Goal: Task Accomplishment & Management: Use online tool/utility

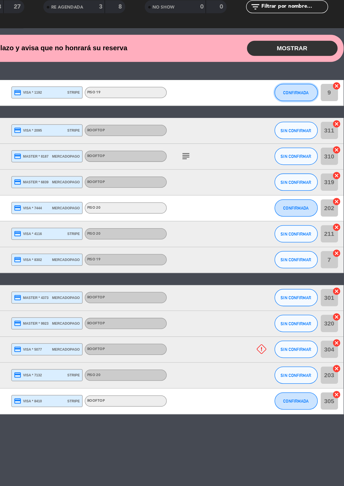
click at [309, 118] on span "CONFIRMADA" at bounding box center [311, 119] width 17 height 3
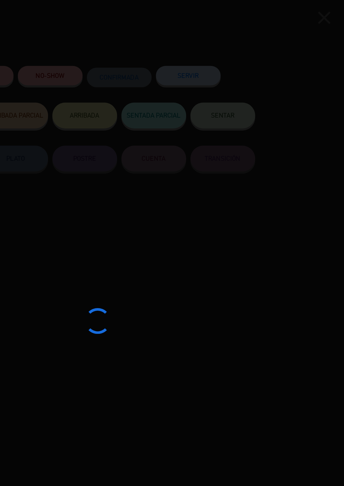
click at [244, 49] on div at bounding box center [172, 243] width 344 height 486
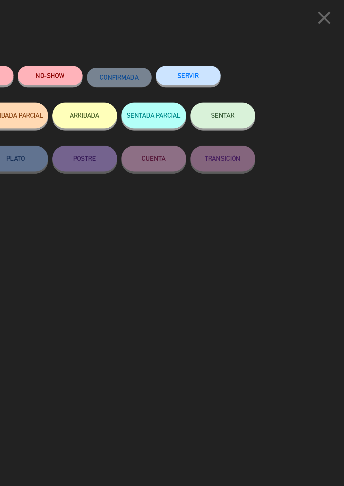
click at [248, 55] on button "SERVIR" at bounding box center [240, 50] width 43 height 13
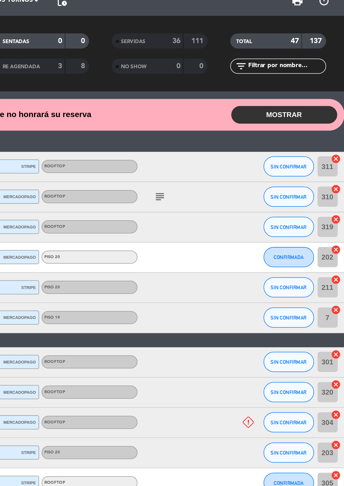
scroll to position [0, 0]
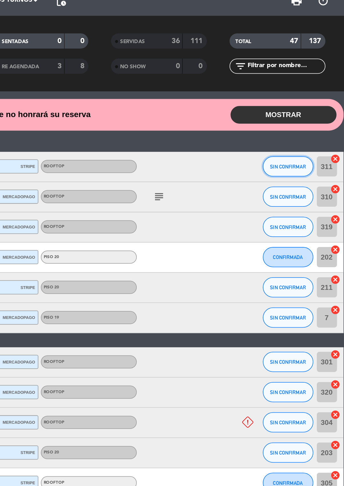
click at [313, 119] on span "SIN CONFIRMAR" at bounding box center [312, 119] width 20 height 3
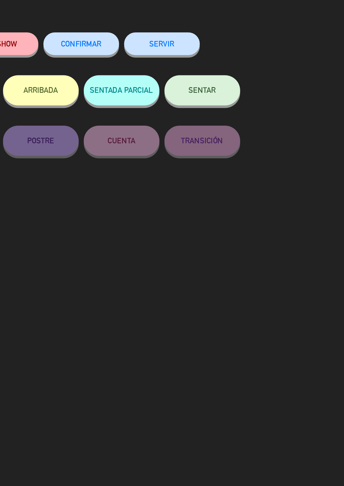
click at [245, 47] on button "SERVIR" at bounding box center [240, 50] width 43 height 13
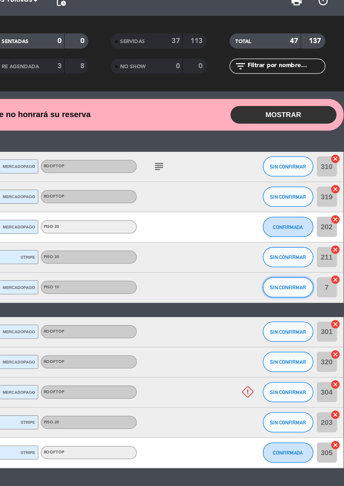
click at [309, 187] on span "SIN CONFIRMAR" at bounding box center [312, 188] width 20 height 3
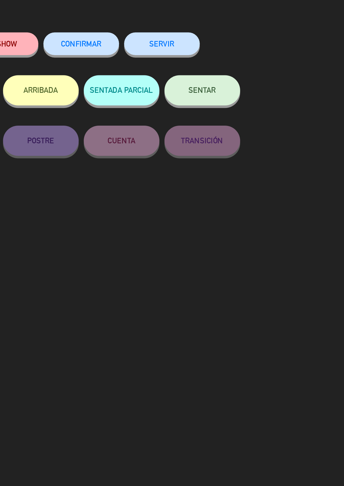
click at [250, 52] on button "SERVIR" at bounding box center [240, 50] width 43 height 13
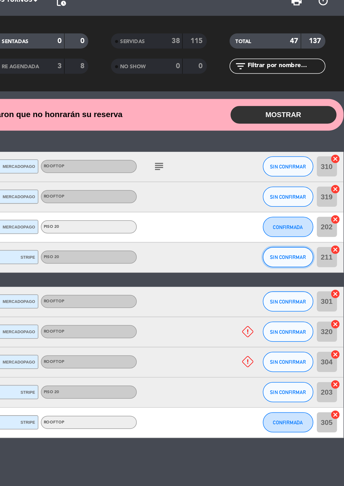
click at [309, 171] on span "SIN CONFIRMAR" at bounding box center [312, 171] width 20 height 3
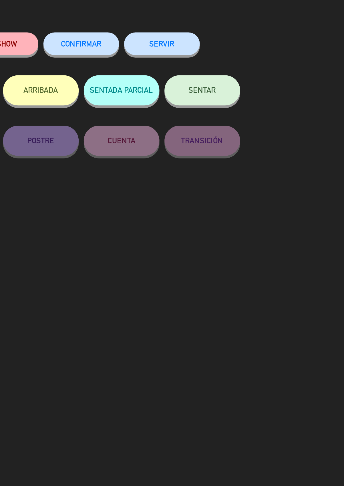
click at [243, 46] on button "SERVIR" at bounding box center [240, 50] width 43 height 13
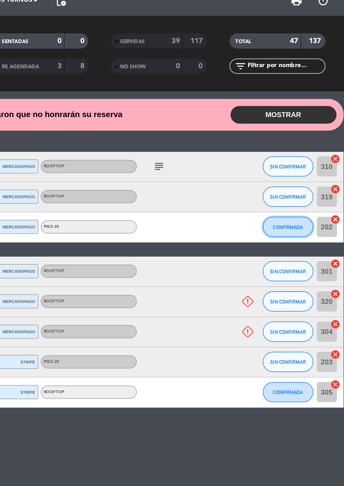
click at [310, 153] on span "CONFIRMADA" at bounding box center [311, 154] width 17 height 3
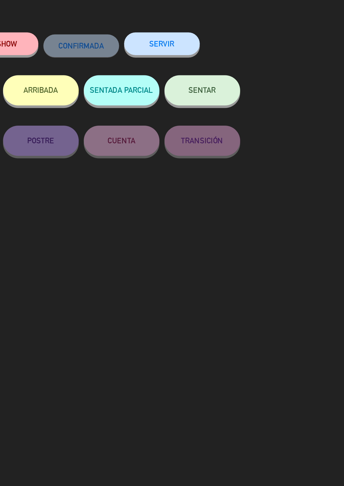
click at [243, 50] on button "SERVIR" at bounding box center [240, 50] width 43 height 13
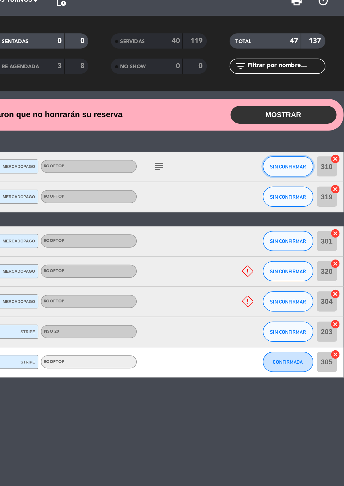
click at [308, 118] on span "SIN CONFIRMAR" at bounding box center [312, 119] width 20 height 3
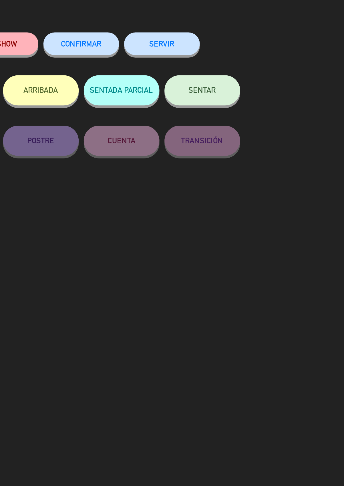
click at [242, 47] on button "SERVIR" at bounding box center [240, 50] width 43 height 13
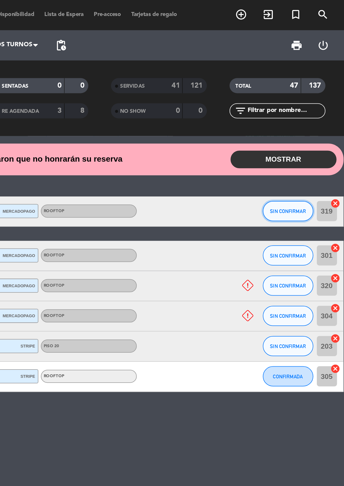
click at [311, 118] on span "SIN CONFIRMAR" at bounding box center [312, 119] width 20 height 3
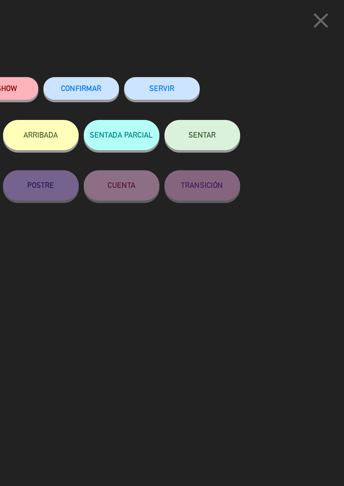
click at [247, 55] on button "SERVIR" at bounding box center [240, 50] width 43 height 13
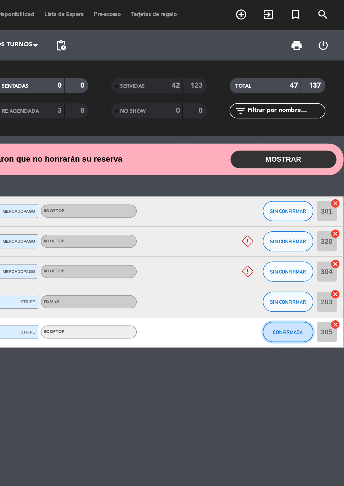
click at [310, 188] on span "CONFIRMADA" at bounding box center [311, 188] width 17 height 3
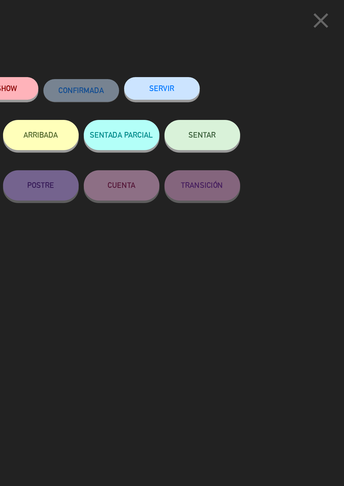
click at [245, 47] on button "SERVIR" at bounding box center [240, 50] width 43 height 13
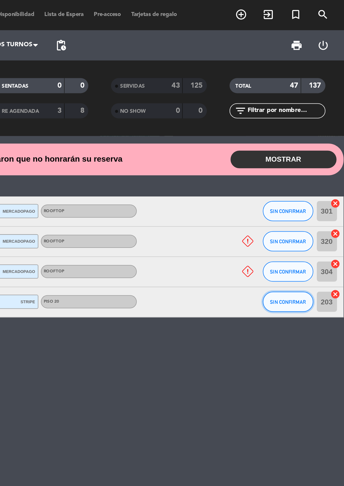
click at [315, 170] on span "SIN CONFIRMAR" at bounding box center [312, 171] width 20 height 3
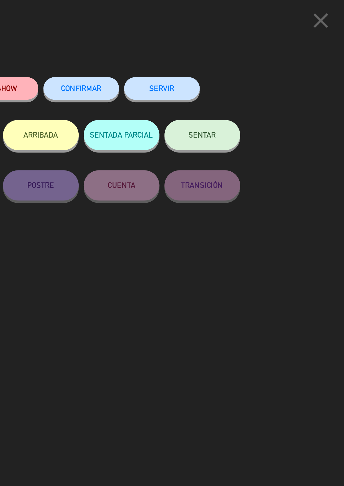
click at [245, 49] on button "SERVIR" at bounding box center [240, 50] width 43 height 13
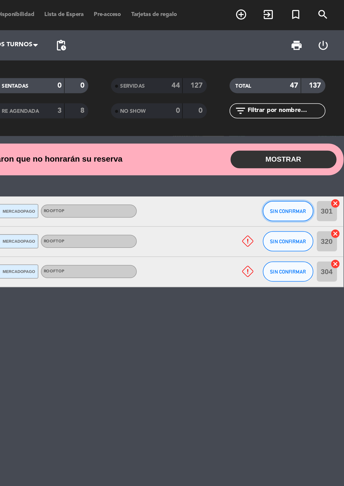
click at [306, 120] on span "SIN CONFIRMAR" at bounding box center [312, 119] width 20 height 3
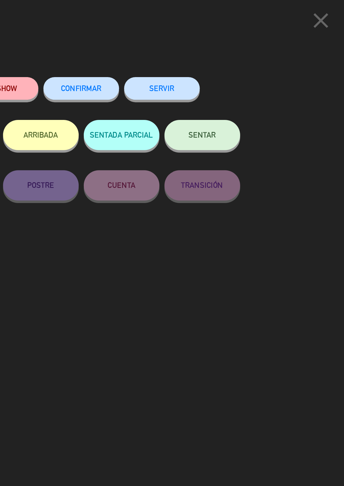
click at [251, 52] on button "SERVIR" at bounding box center [240, 50] width 43 height 13
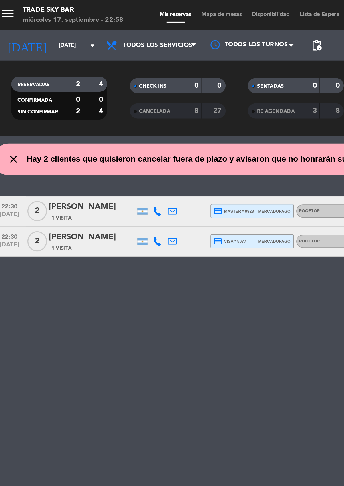
scroll to position [0, 0]
